Goal: Transaction & Acquisition: Subscribe to service/newsletter

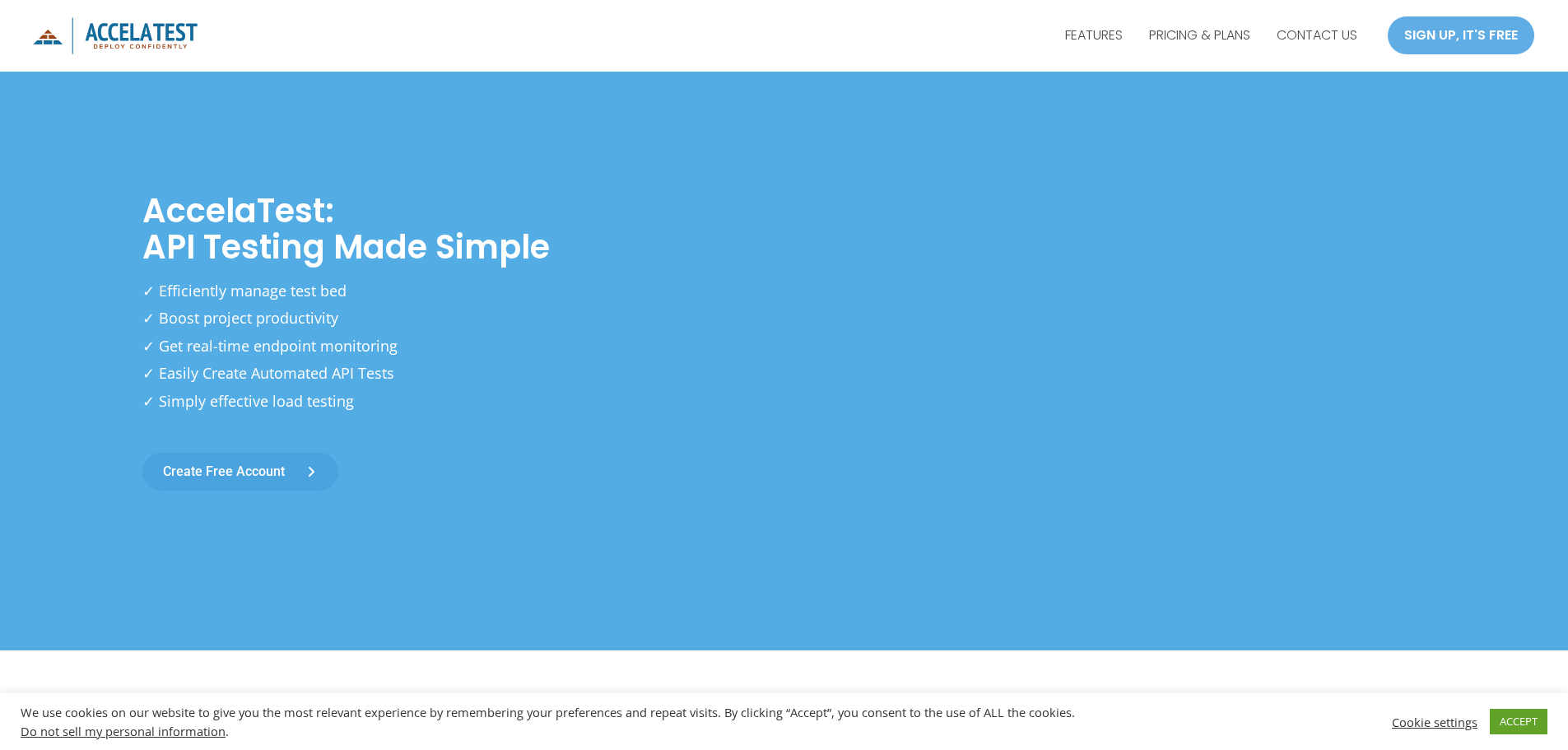
click at [266, 469] on span "Create free account" at bounding box center [224, 472] width 122 height 13
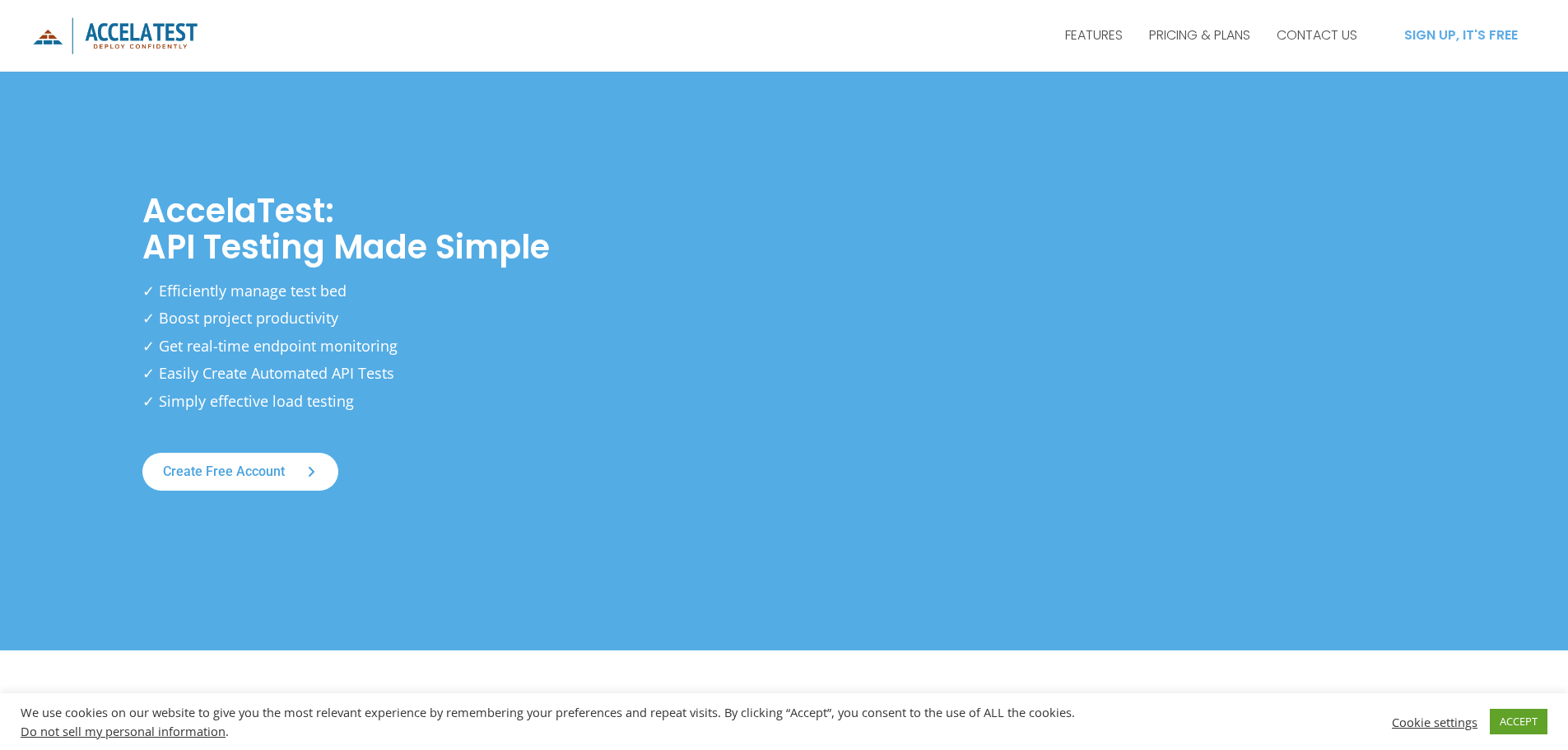
click at [1414, 33] on div "SIGN UP, IT'S FREE" at bounding box center [1460, 35] width 148 height 39
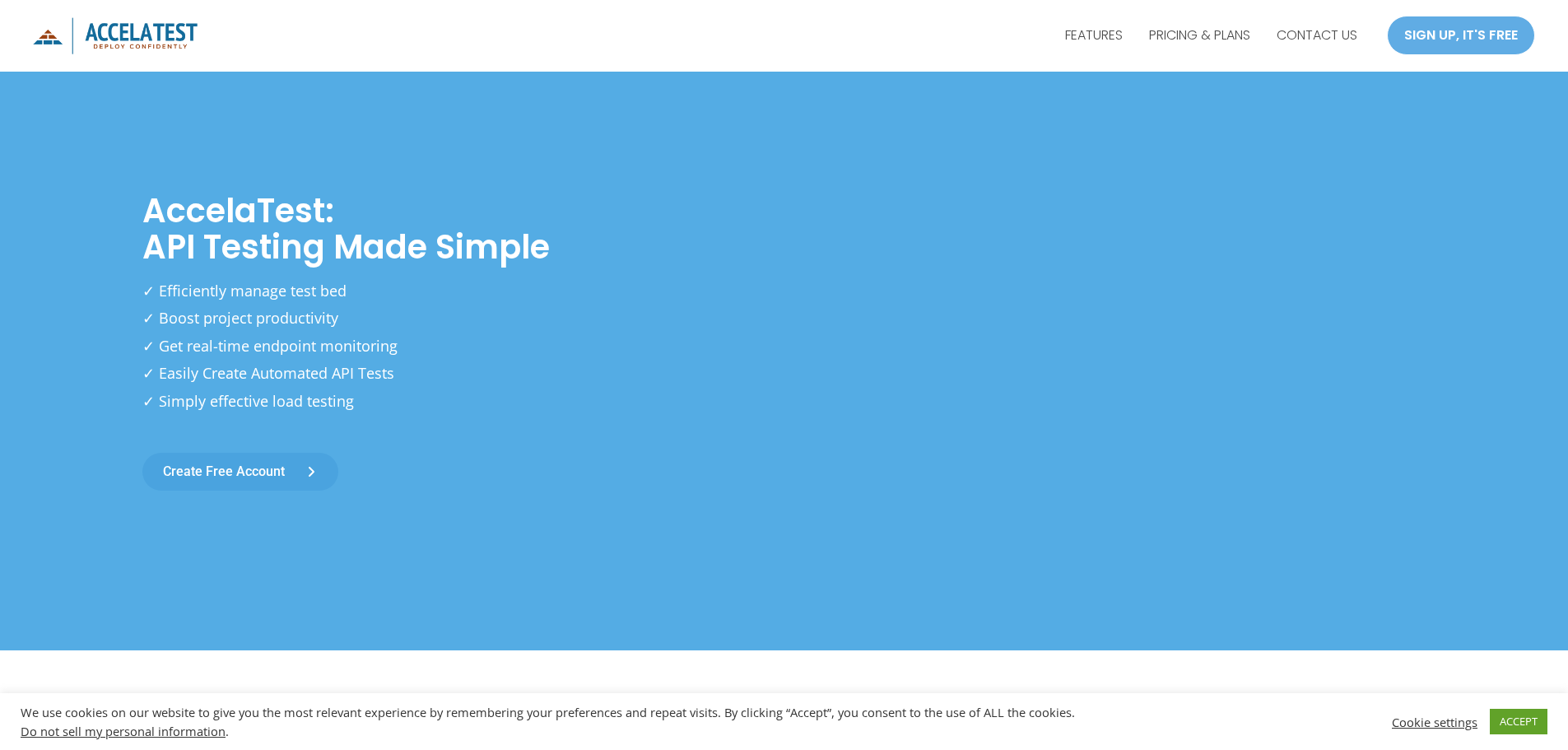
click at [235, 475] on span "Create free account" at bounding box center [224, 472] width 122 height 13
